Goal: Task Accomplishment & Management: Use online tool/utility

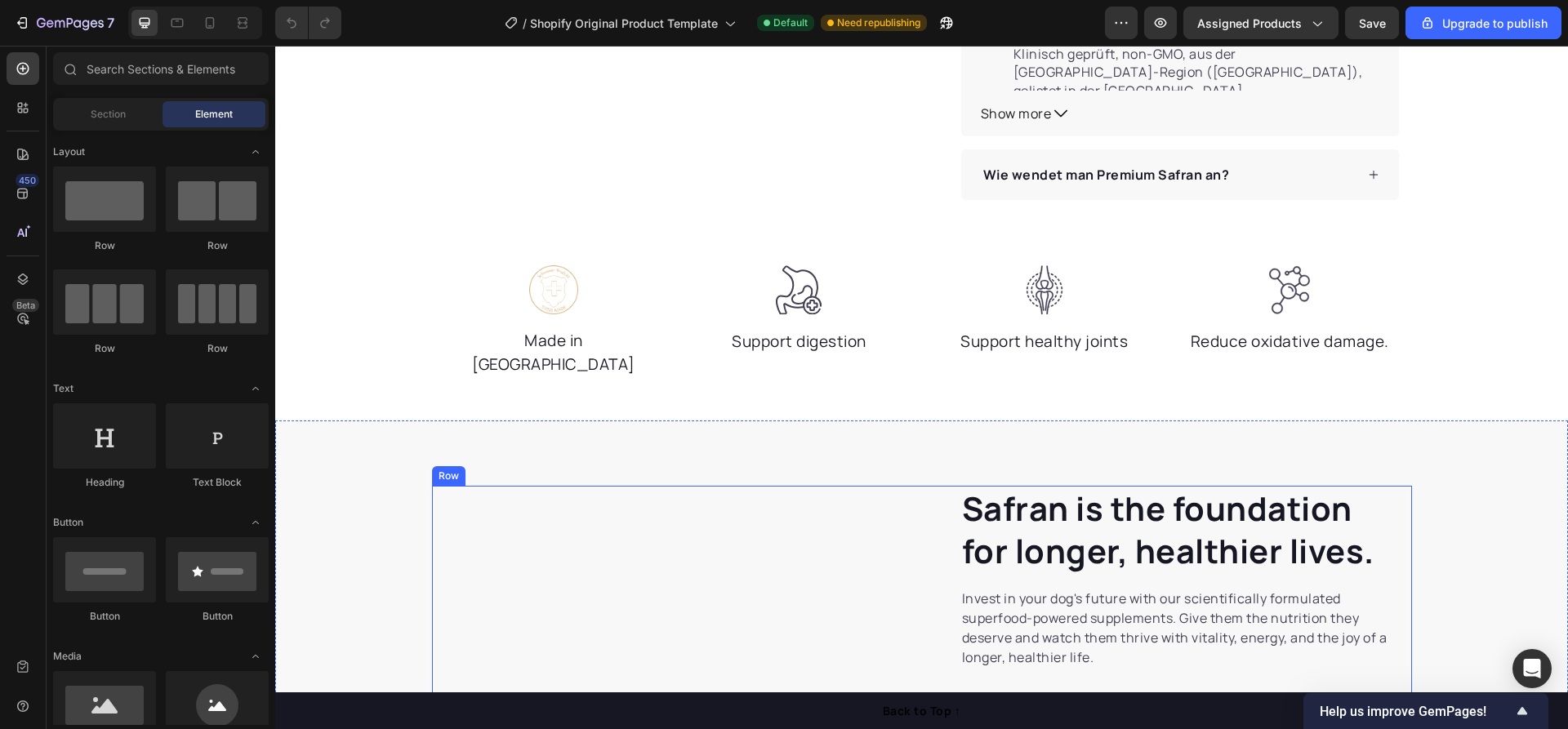
scroll to position [1065, 0]
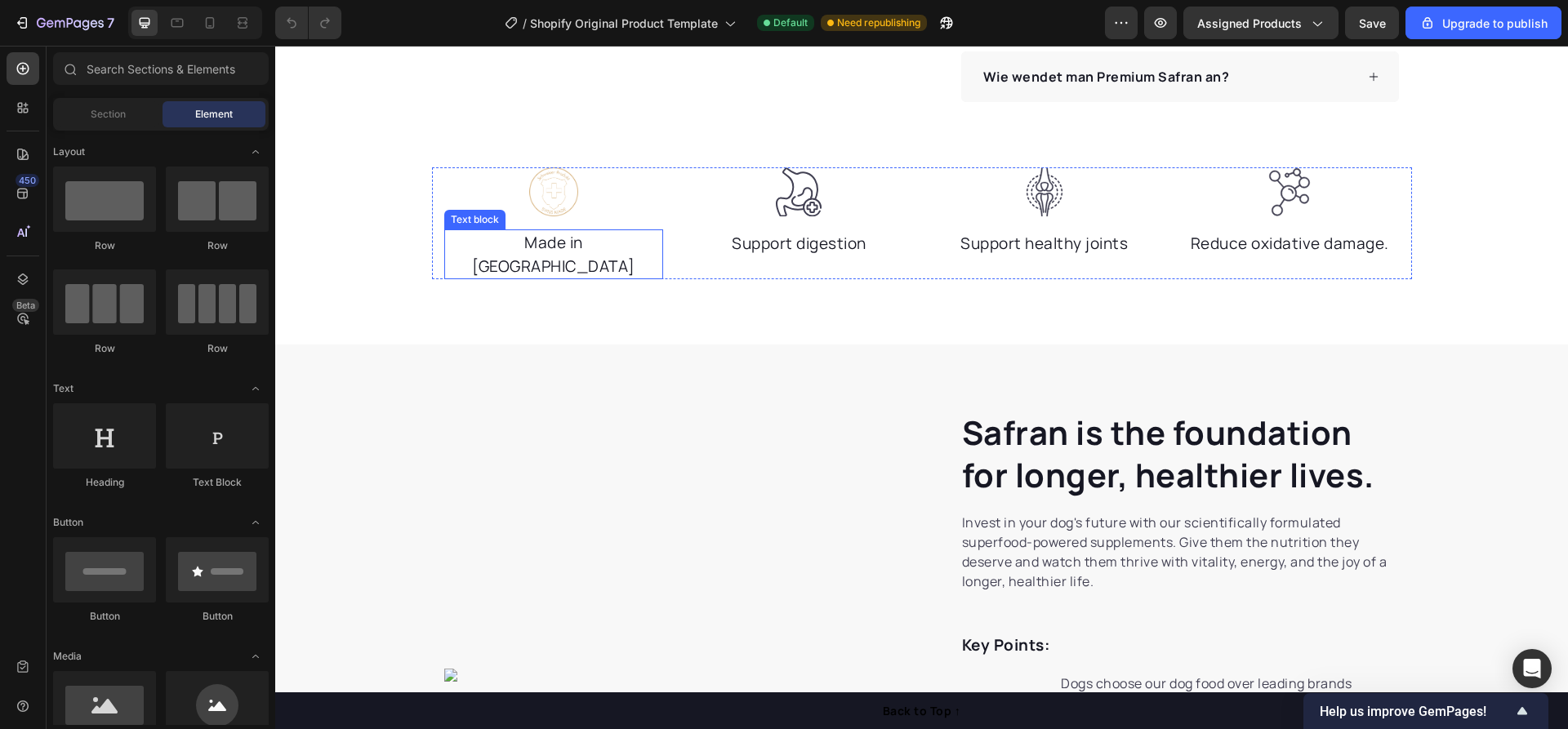
click at [557, 238] on p "Made in [GEOGRAPHIC_DATA]" at bounding box center [554, 253] width 217 height 46
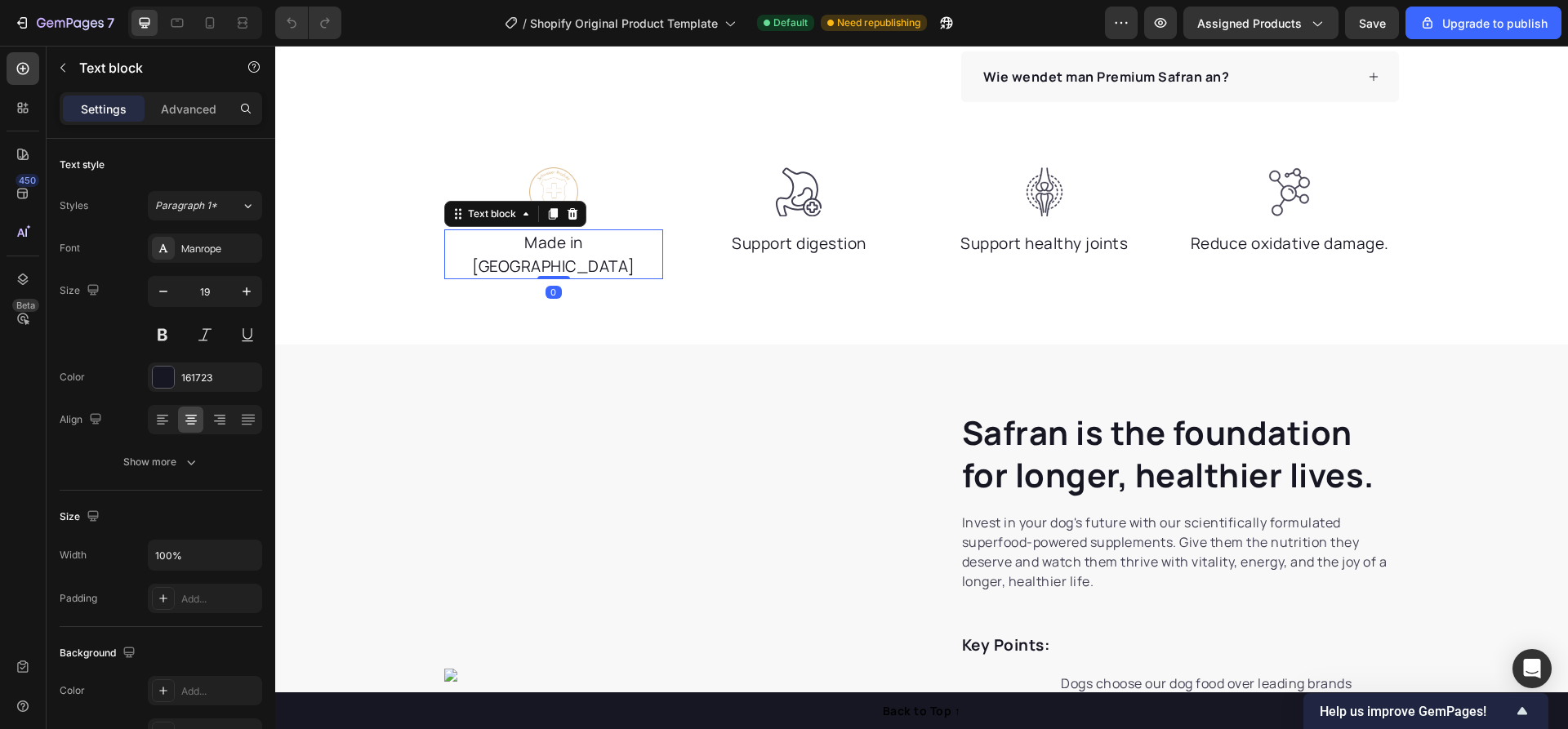
click at [595, 241] on p "Made in [GEOGRAPHIC_DATA]" at bounding box center [554, 253] width 217 height 46
click at [715, 377] on div "Safran is the foundation for longer, healthier lives. Heading Invest in your do…" at bounding box center [922, 675] width 1293 height 661
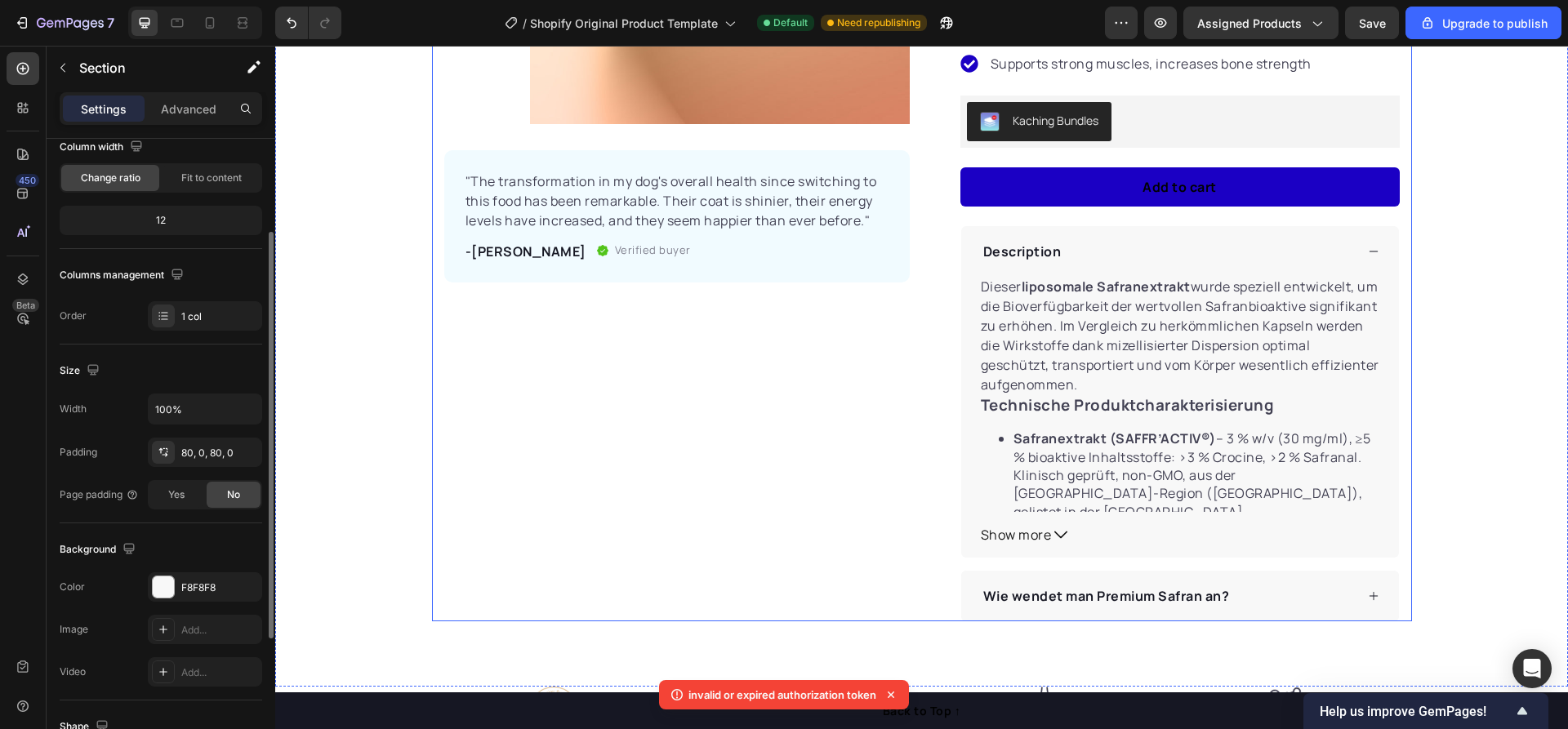
scroll to position [564, 0]
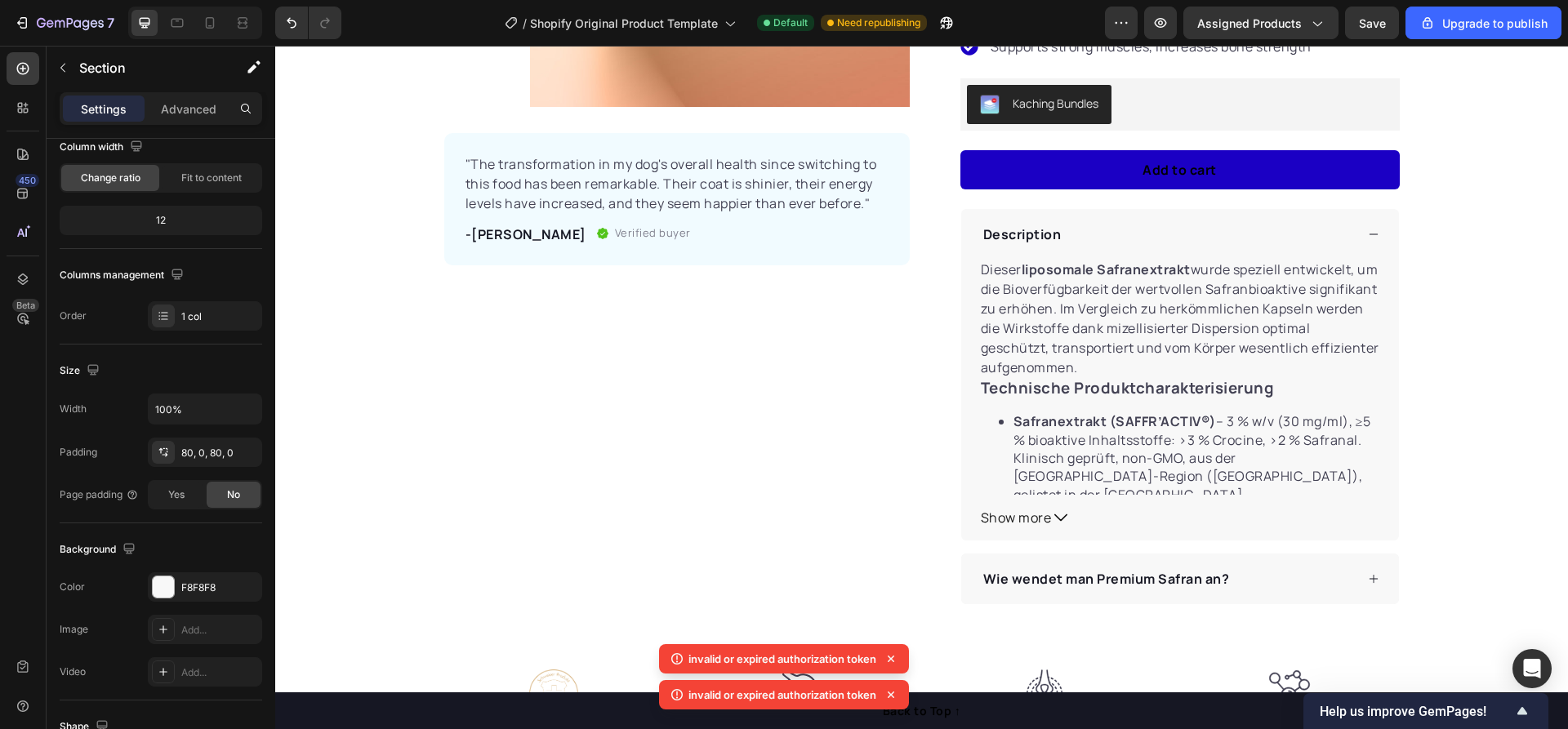
click at [896, 661] on icon at bounding box center [891, 658] width 16 height 16
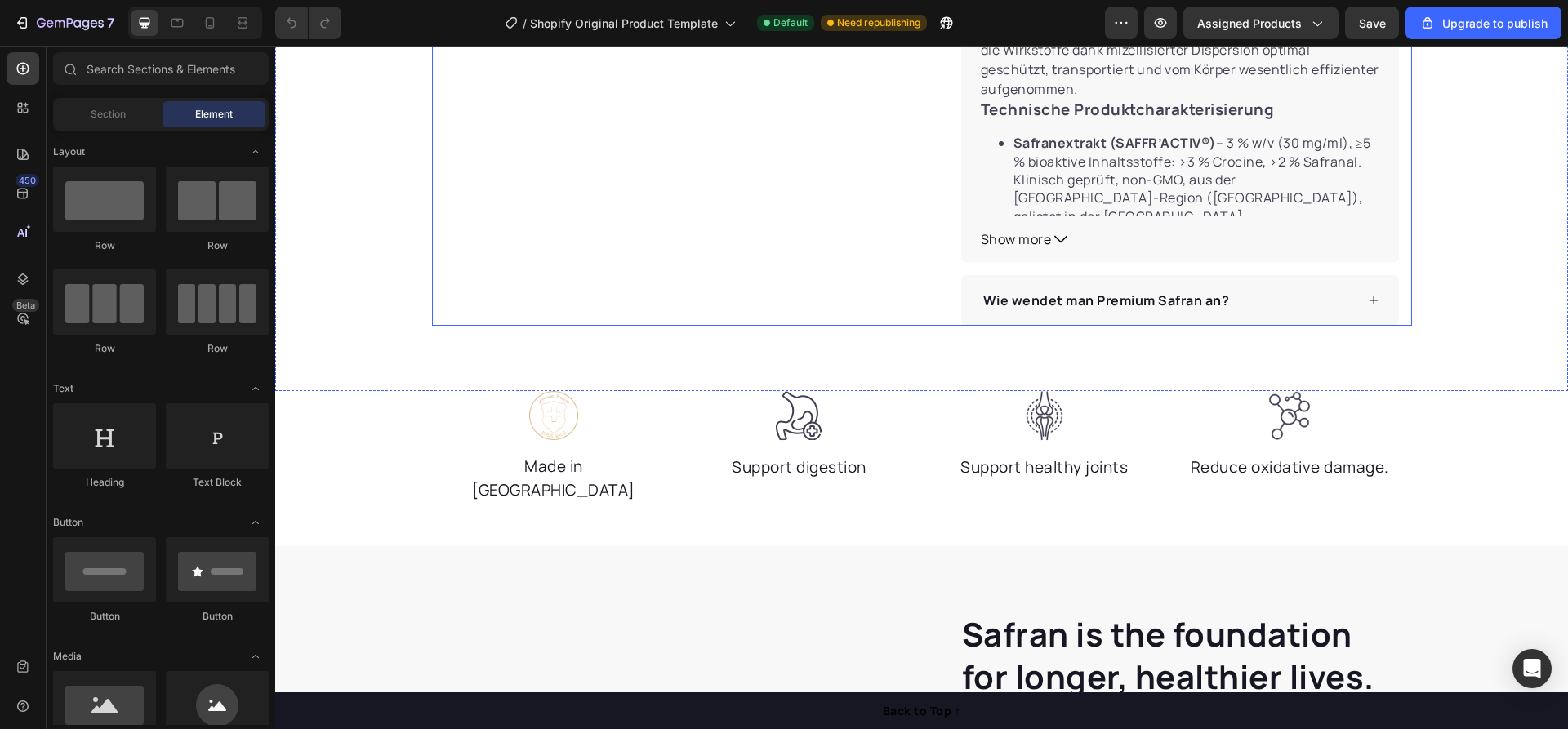
scroll to position [845, 0]
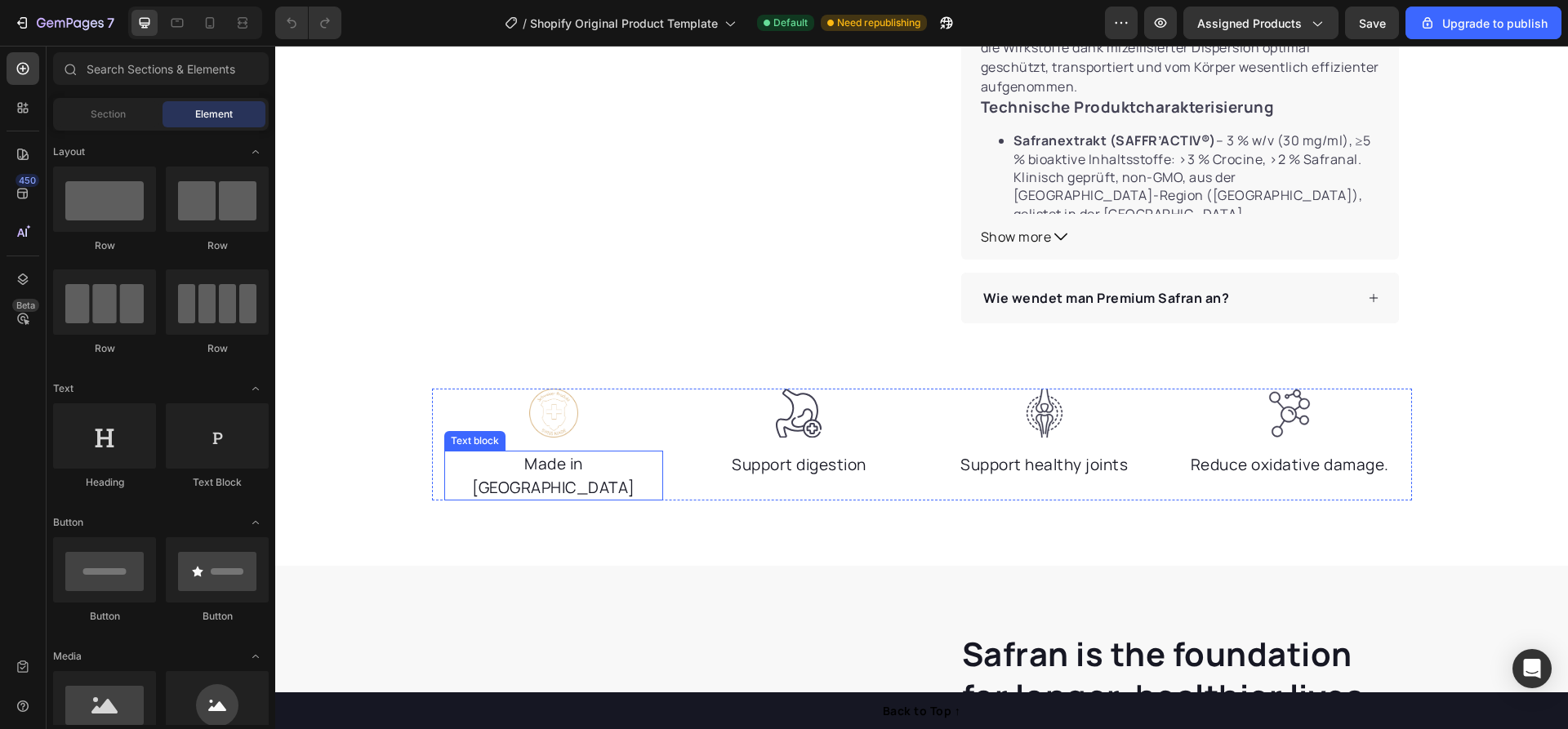
click at [571, 456] on p "Made in [GEOGRAPHIC_DATA]" at bounding box center [554, 475] width 217 height 46
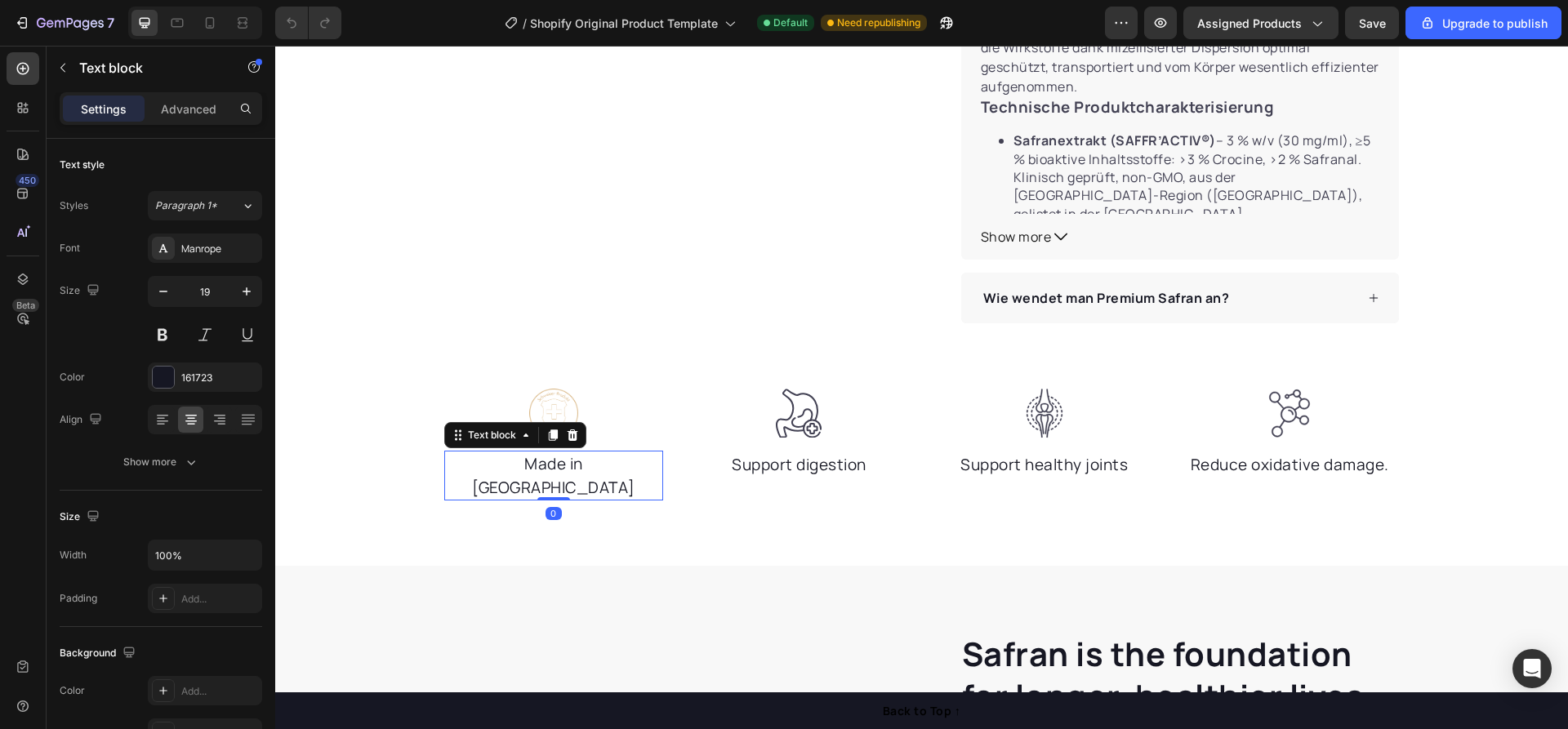
click at [598, 463] on p "Made in [GEOGRAPHIC_DATA]" at bounding box center [554, 475] width 217 height 46
click at [598, 463] on p "Made in [GEOGRAPHIC_DATA]" at bounding box center [554, 475] width 217 height 46
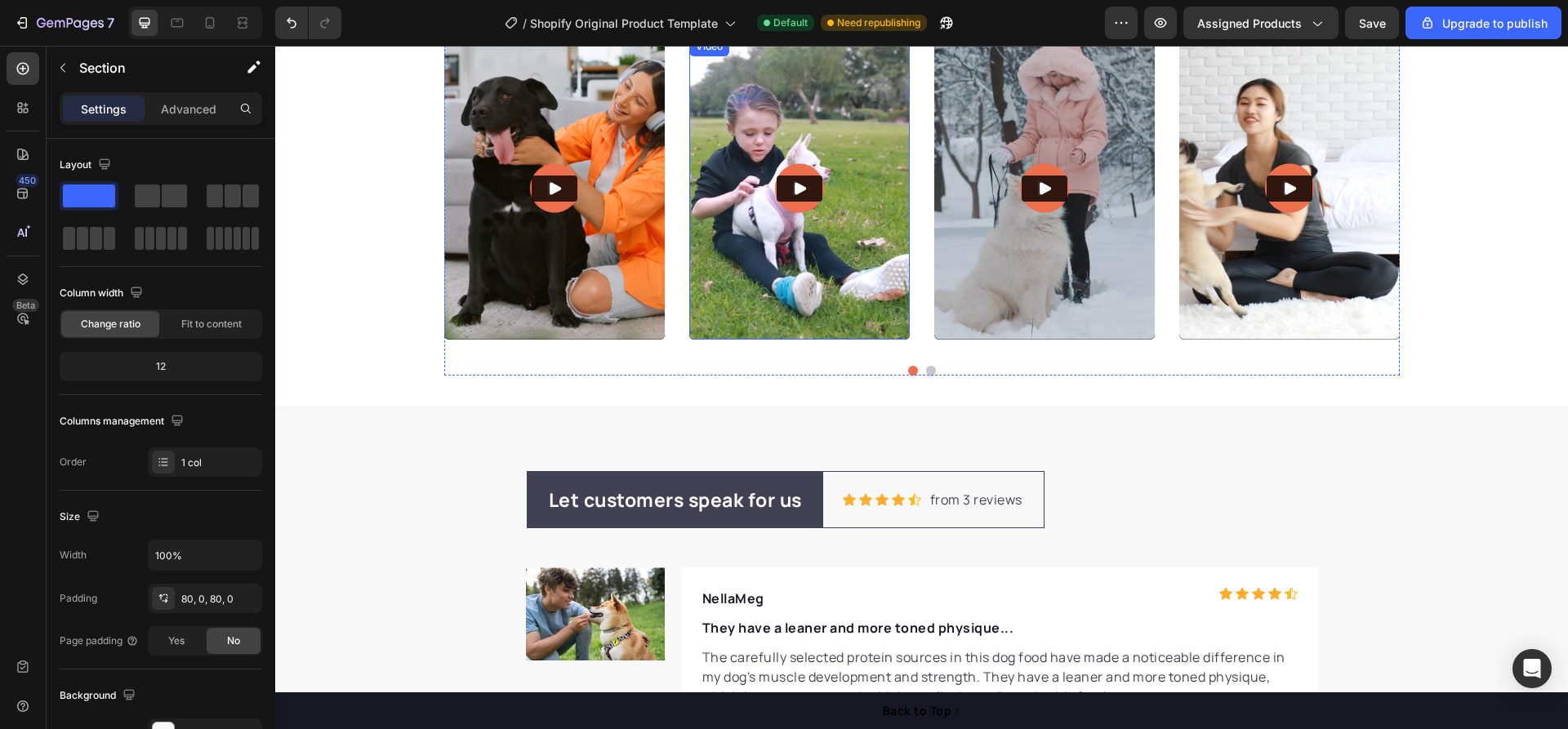
scroll to position [5507, 0]
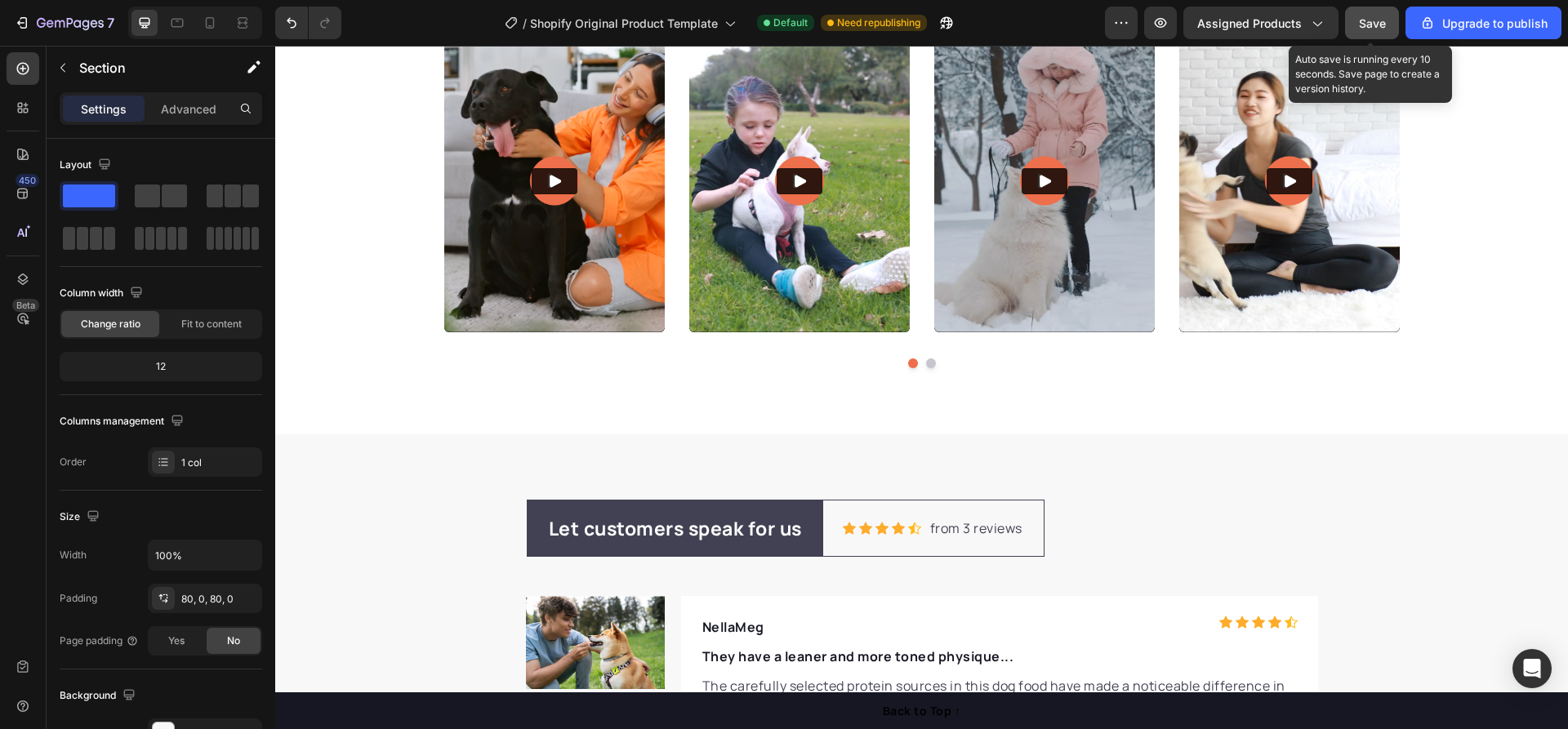
click at [1382, 23] on span "Save" at bounding box center [1372, 23] width 27 height 14
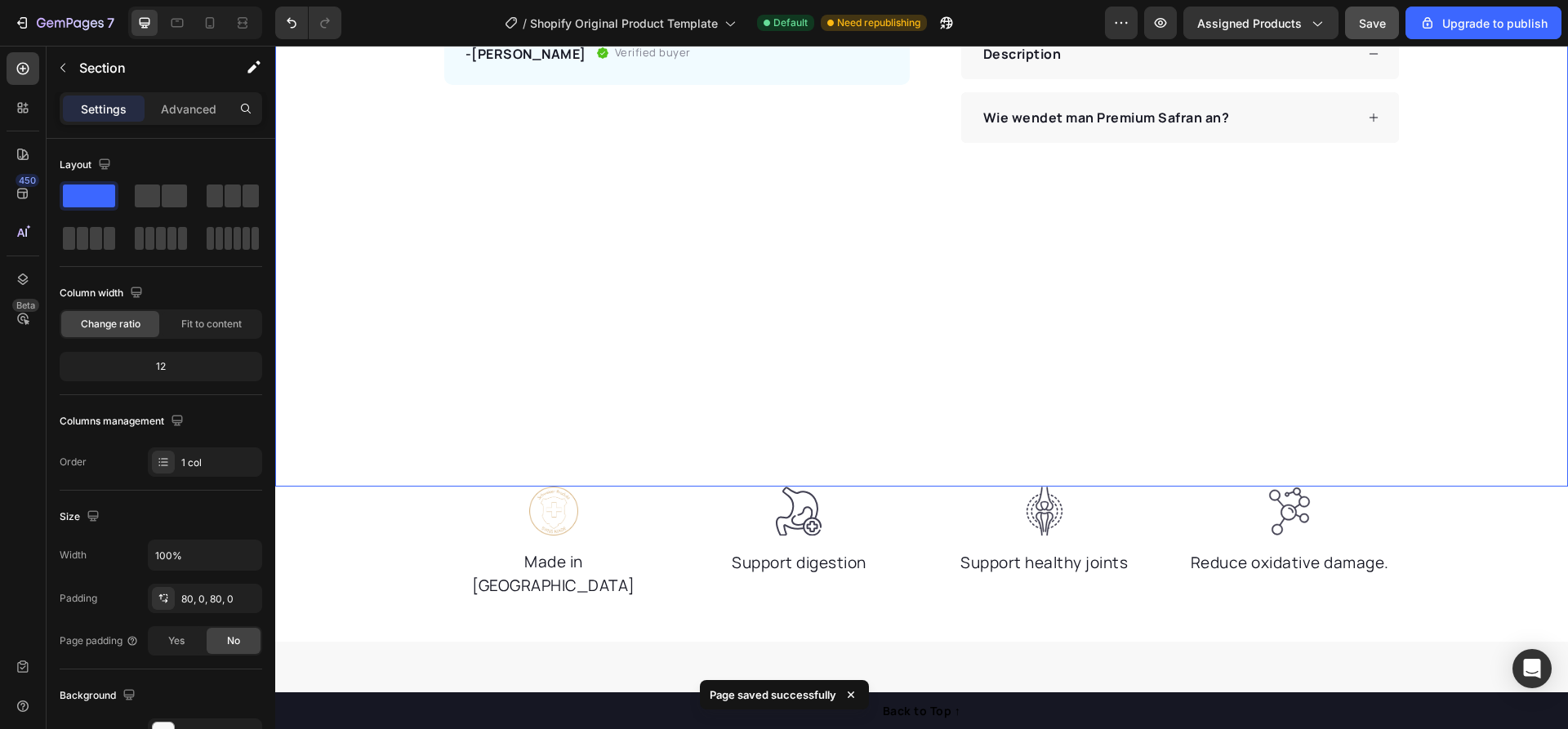
scroll to position [0, 0]
